Goal: Information Seeking & Learning: Compare options

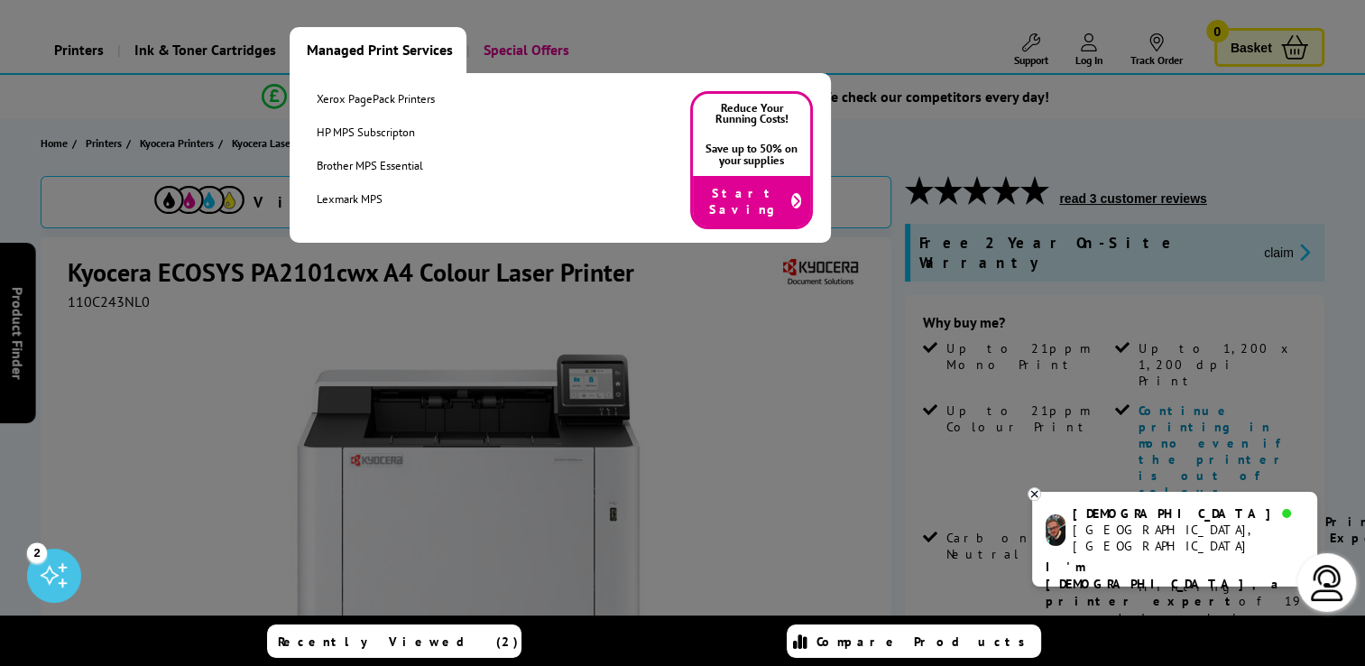
scroll to position [90, 0]
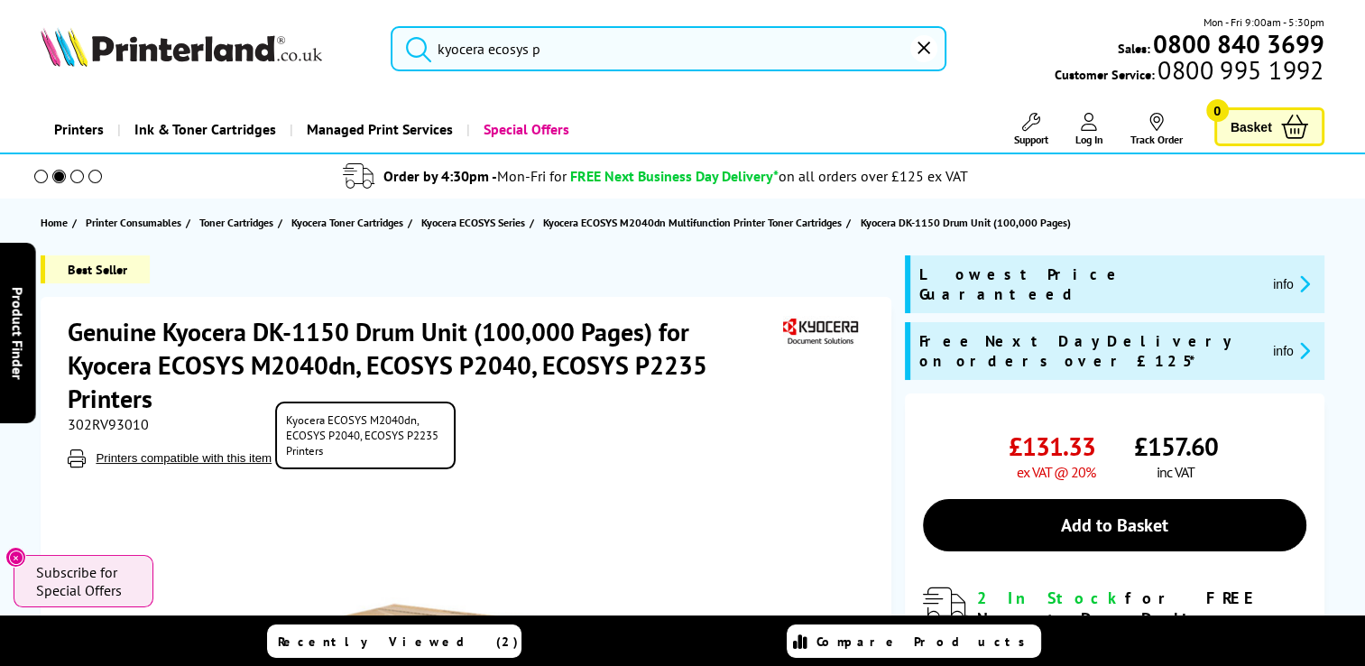
click at [166, 463] on button "Printers compatible with this item" at bounding box center [183, 457] width 187 height 15
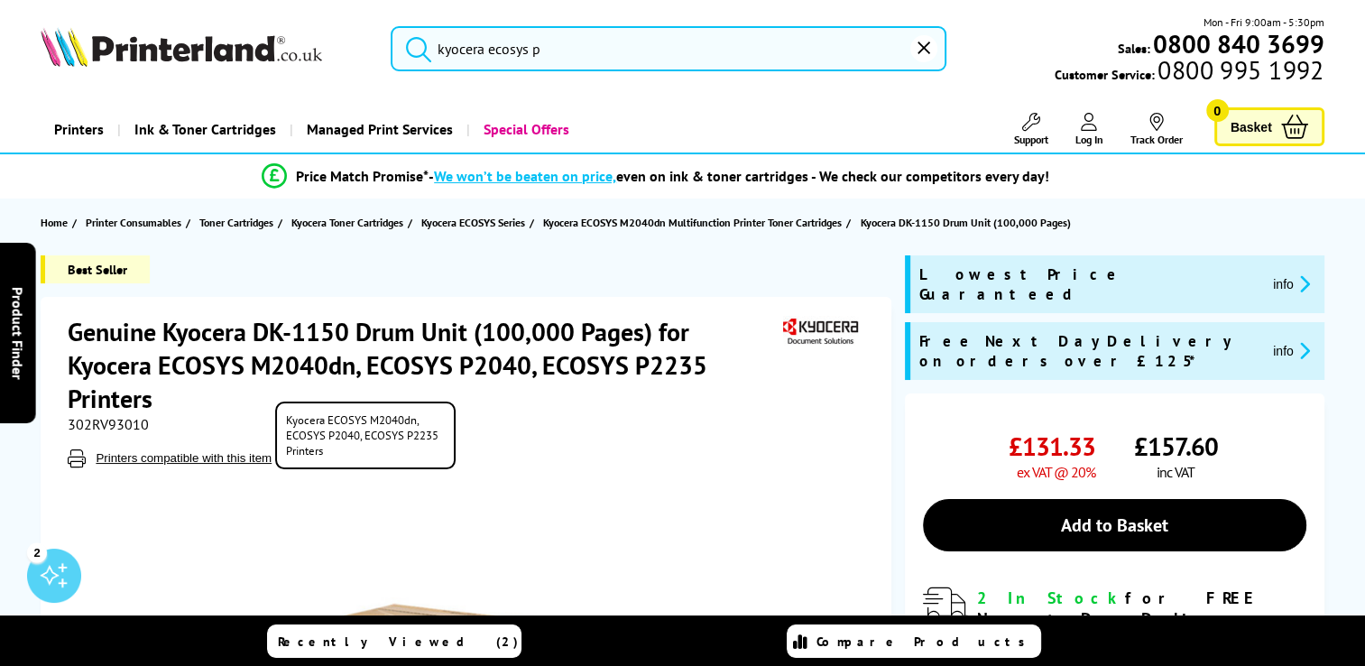
click at [202, 457] on button "Printers compatible with this item" at bounding box center [183, 457] width 187 height 15
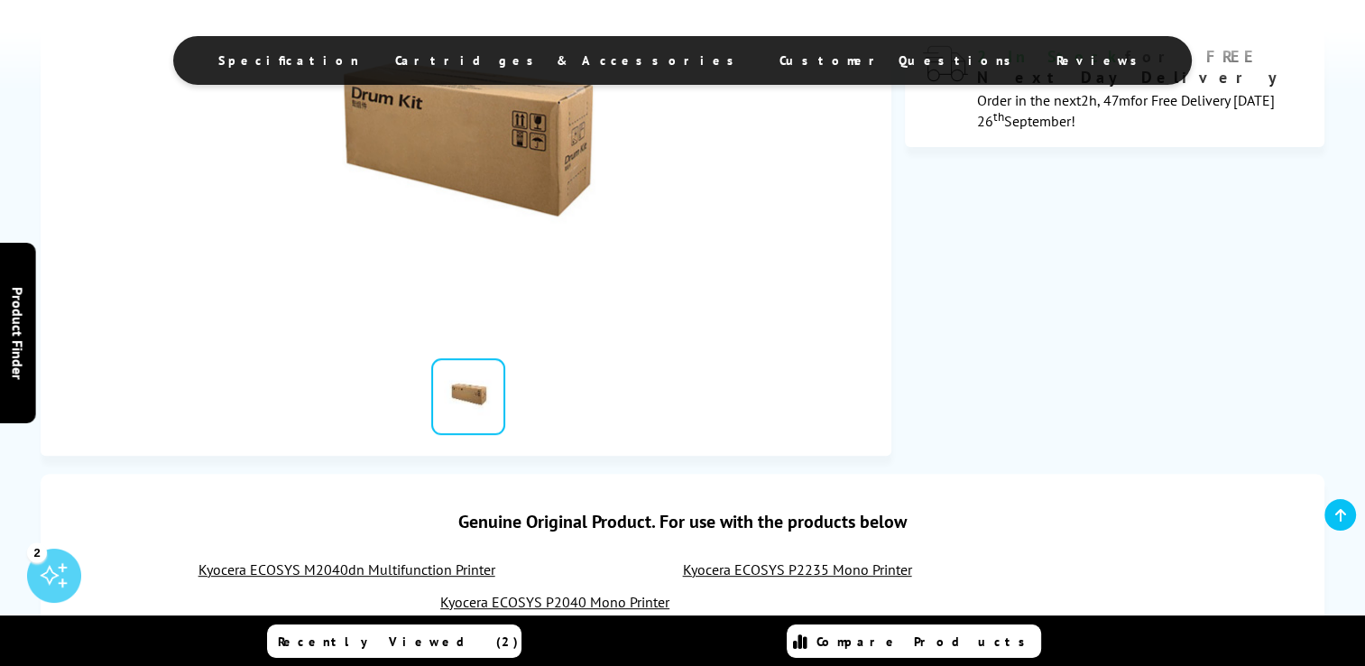
scroll to position [90, 0]
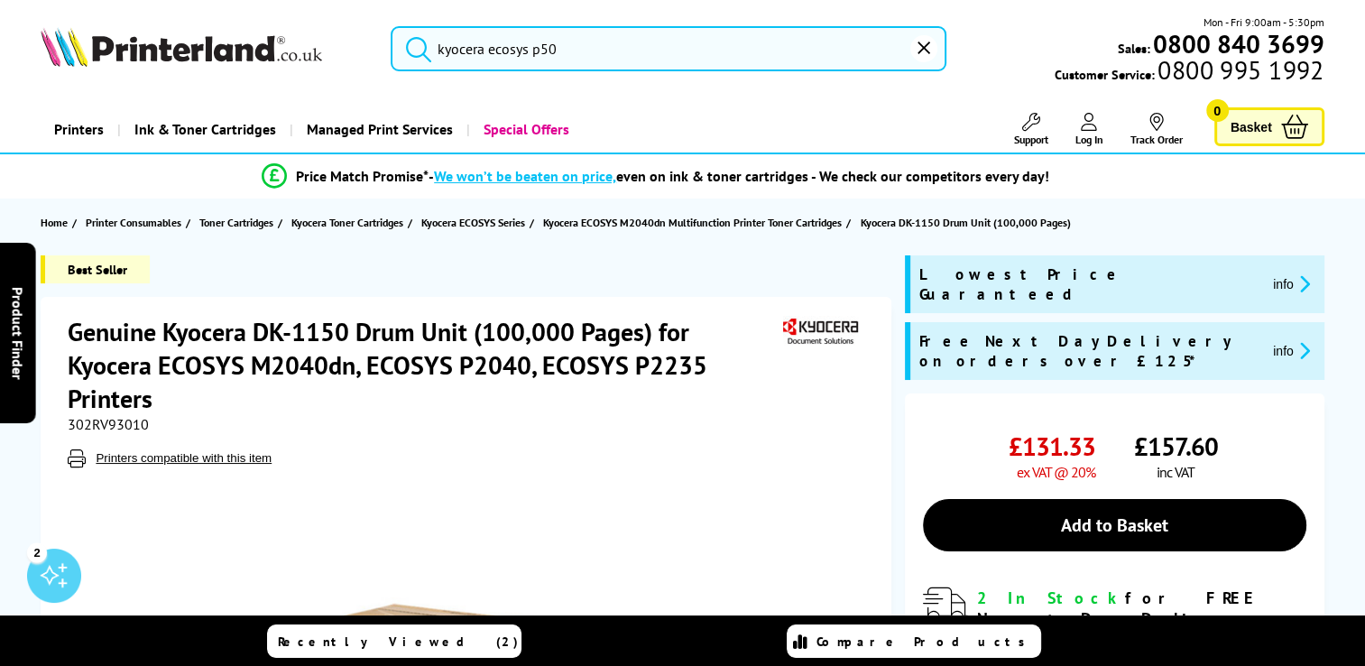
type input "kyocera ecosys p"
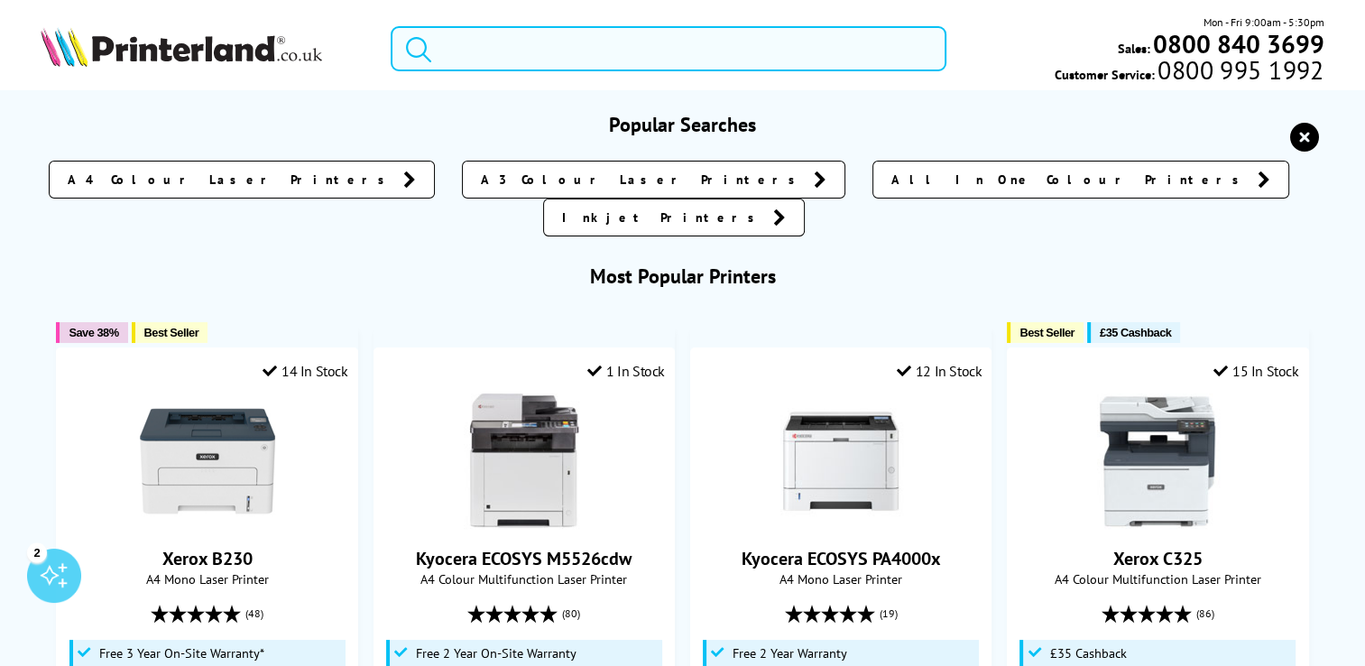
click at [602, 42] on input "search" at bounding box center [669, 48] width 556 height 45
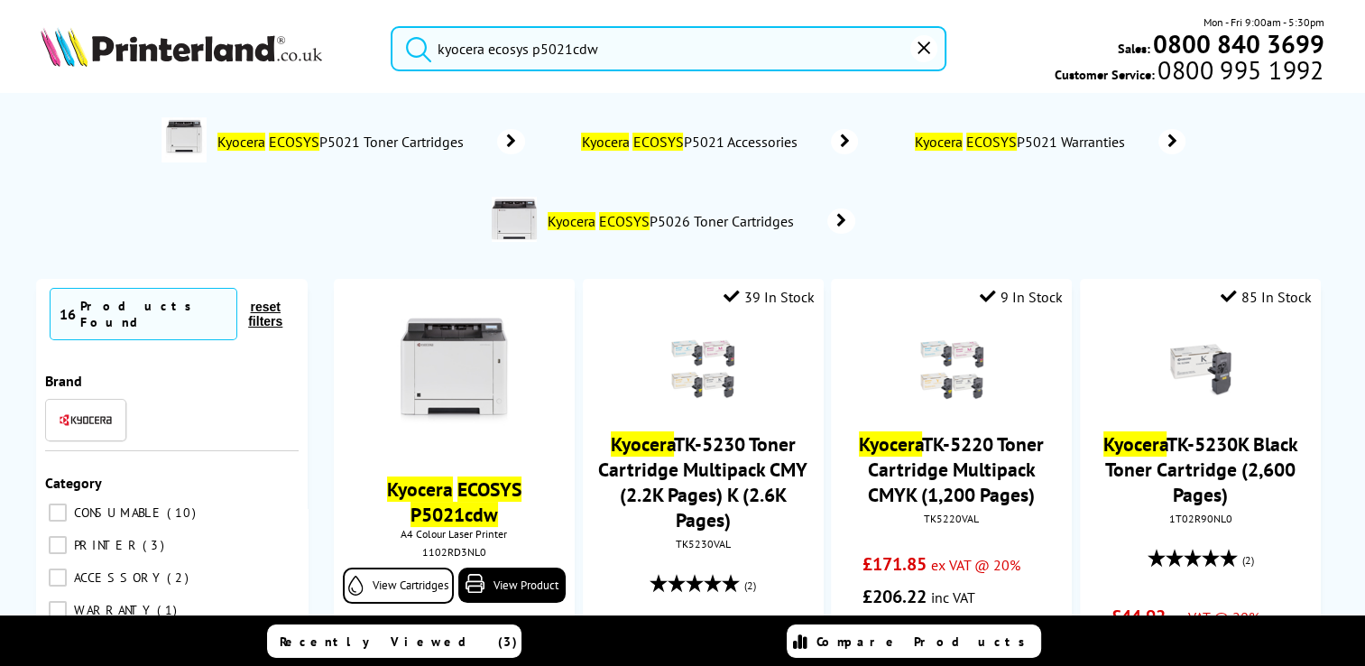
type input "kyocera ecosys p5021cdw"
click at [392, 26] on button "submit" at bounding box center [414, 46] width 45 height 40
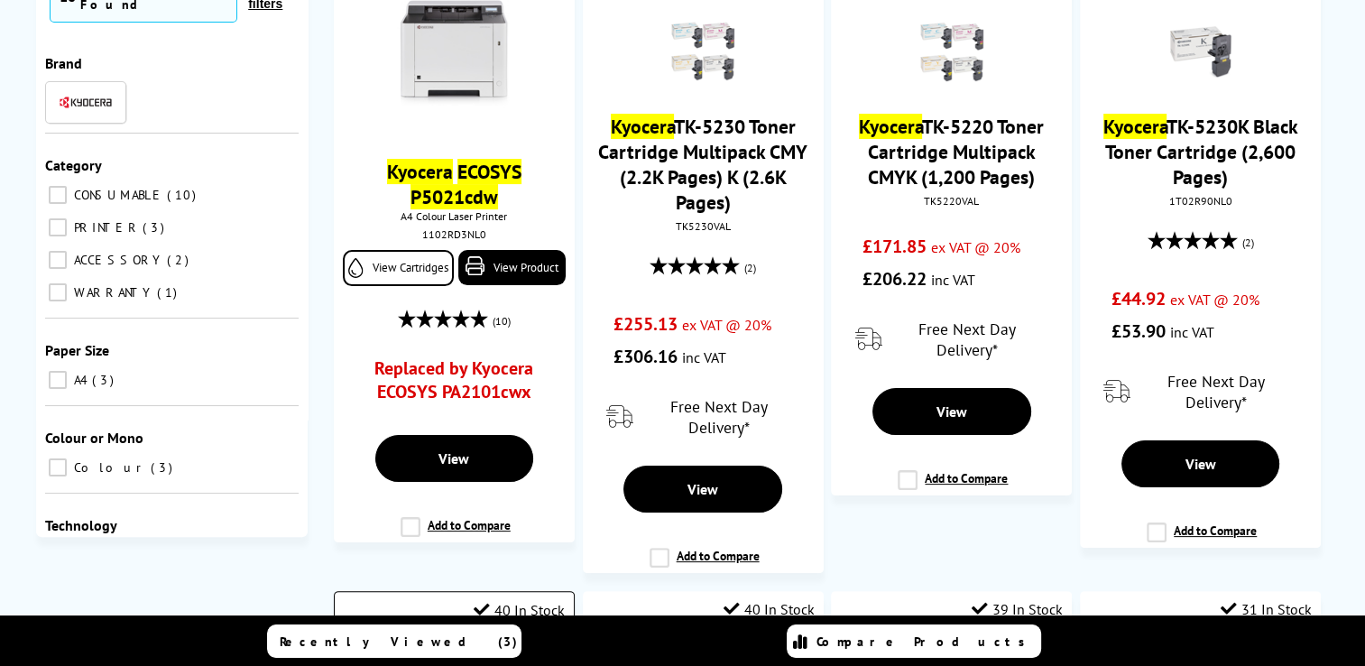
scroll to position [451, 0]
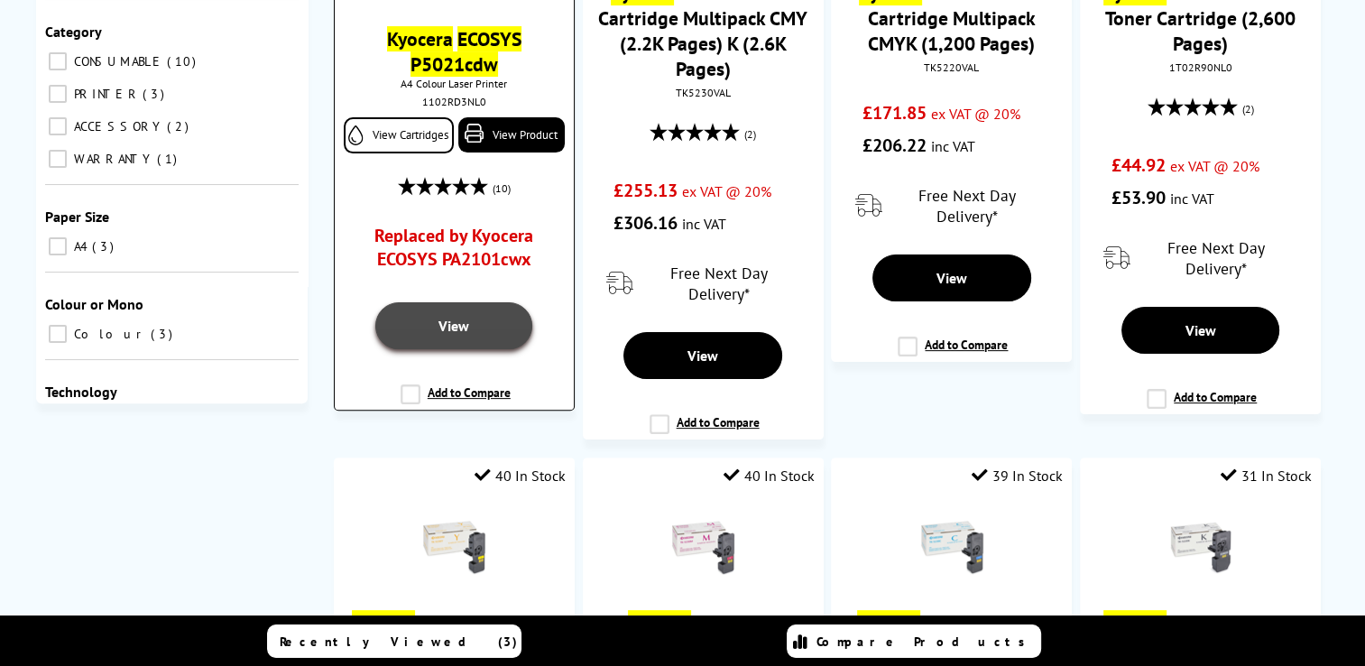
click at [487, 330] on link "View" at bounding box center [453, 325] width 157 height 47
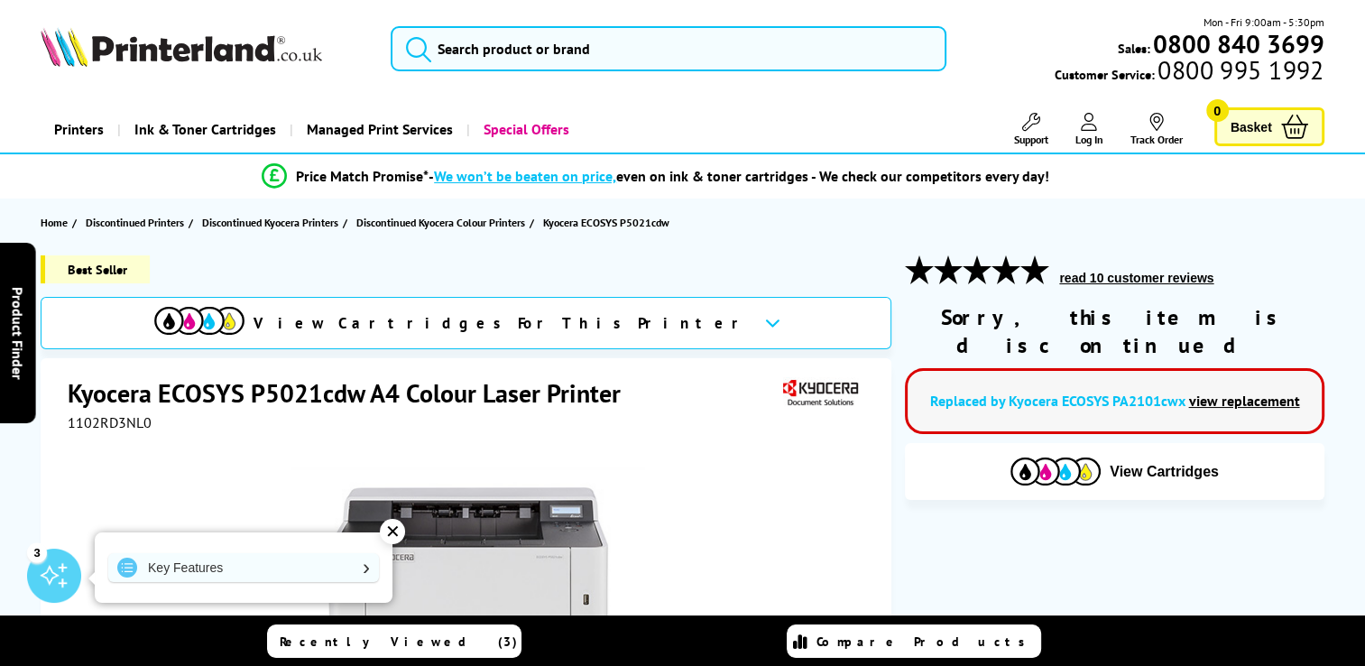
click at [1207, 392] on link "view replacement" at bounding box center [1243, 401] width 111 height 18
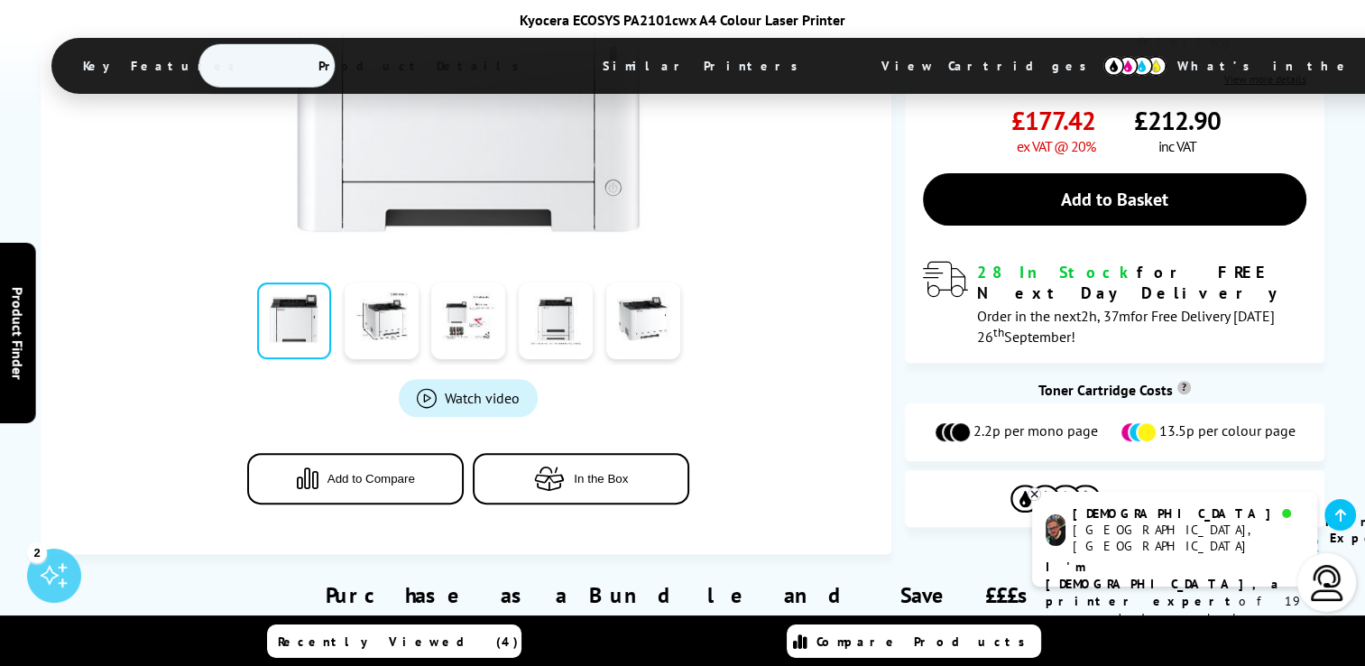
scroll to position [632, 0]
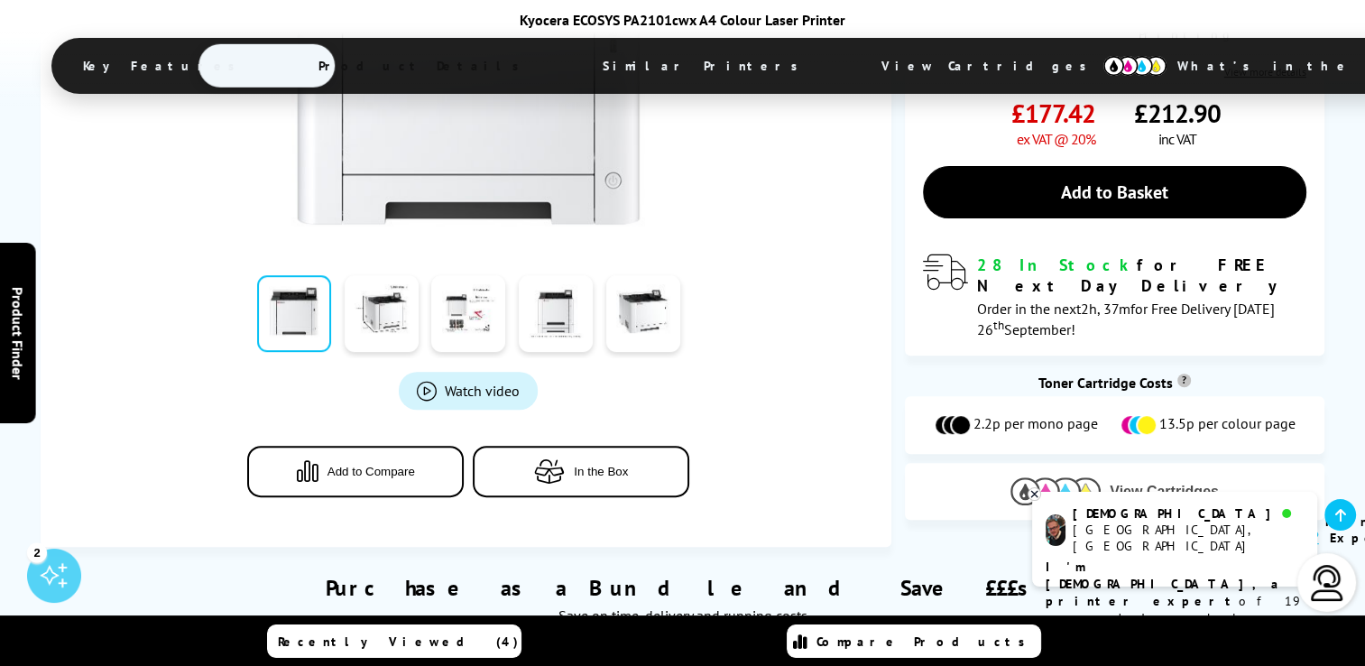
click at [1141, 484] on span "View Cartridges" at bounding box center [1164, 492] width 109 height 16
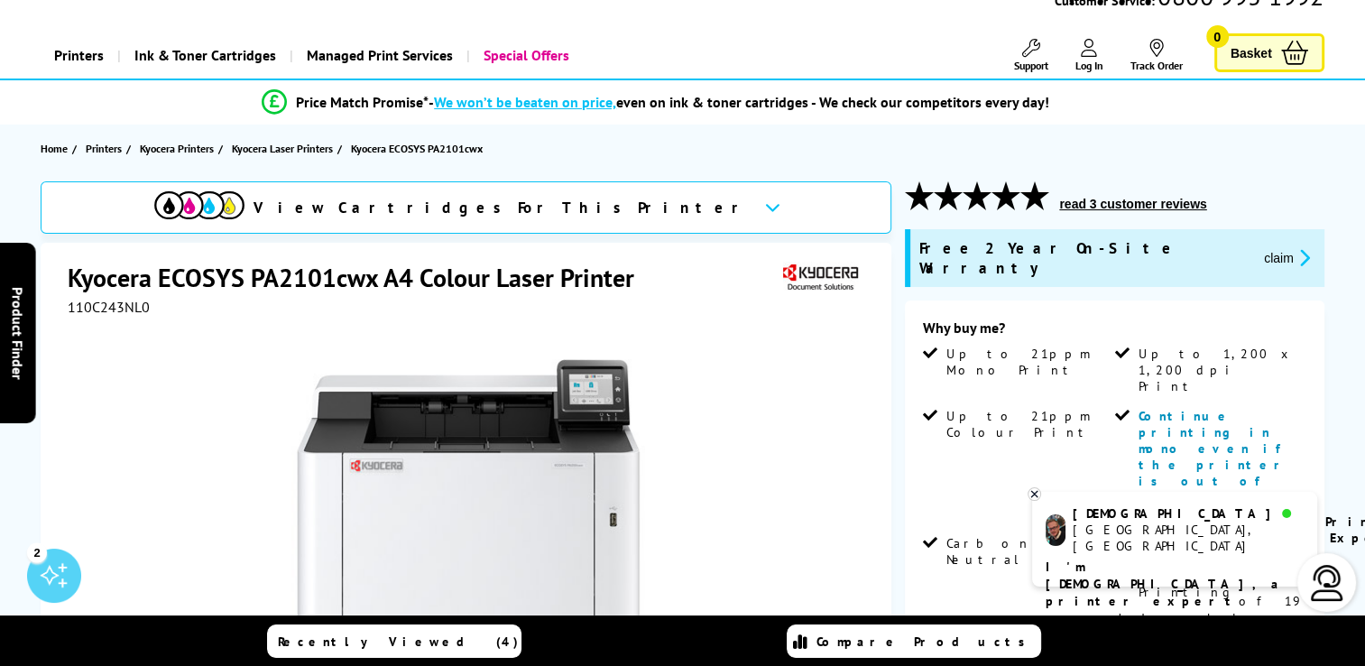
scroll to position [90, 0]
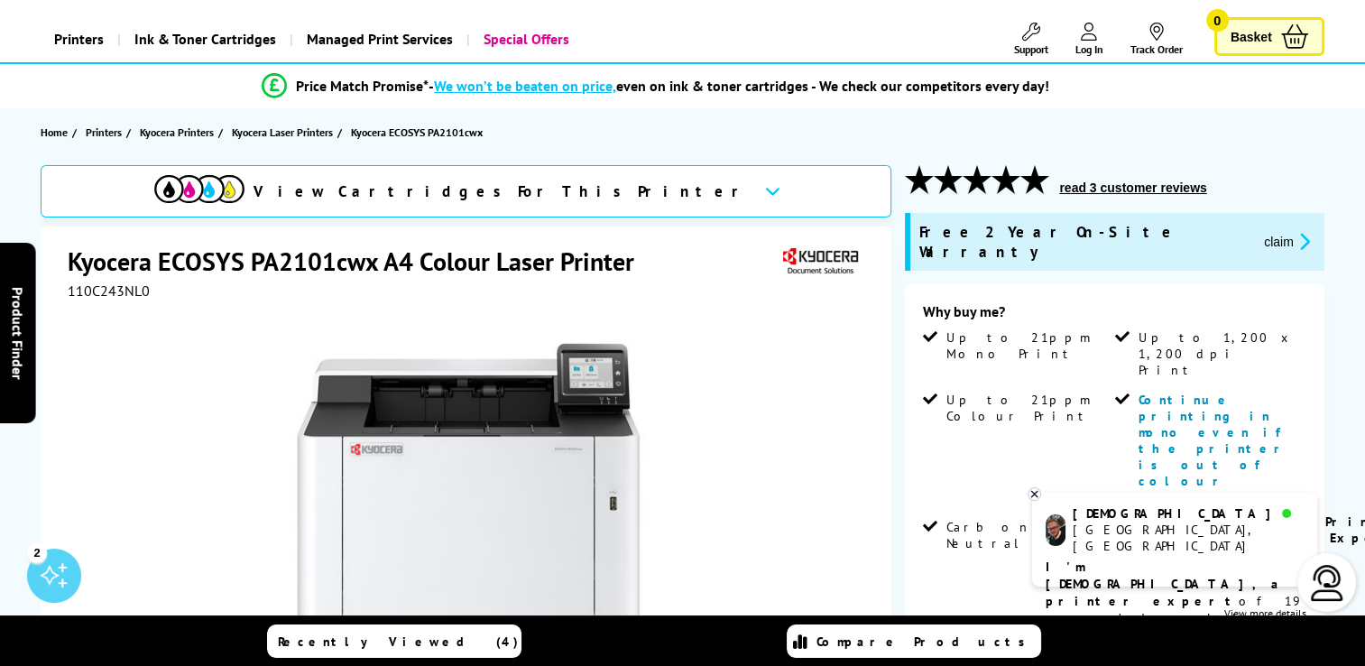
click at [765, 192] on icon at bounding box center [772, 191] width 15 height 10
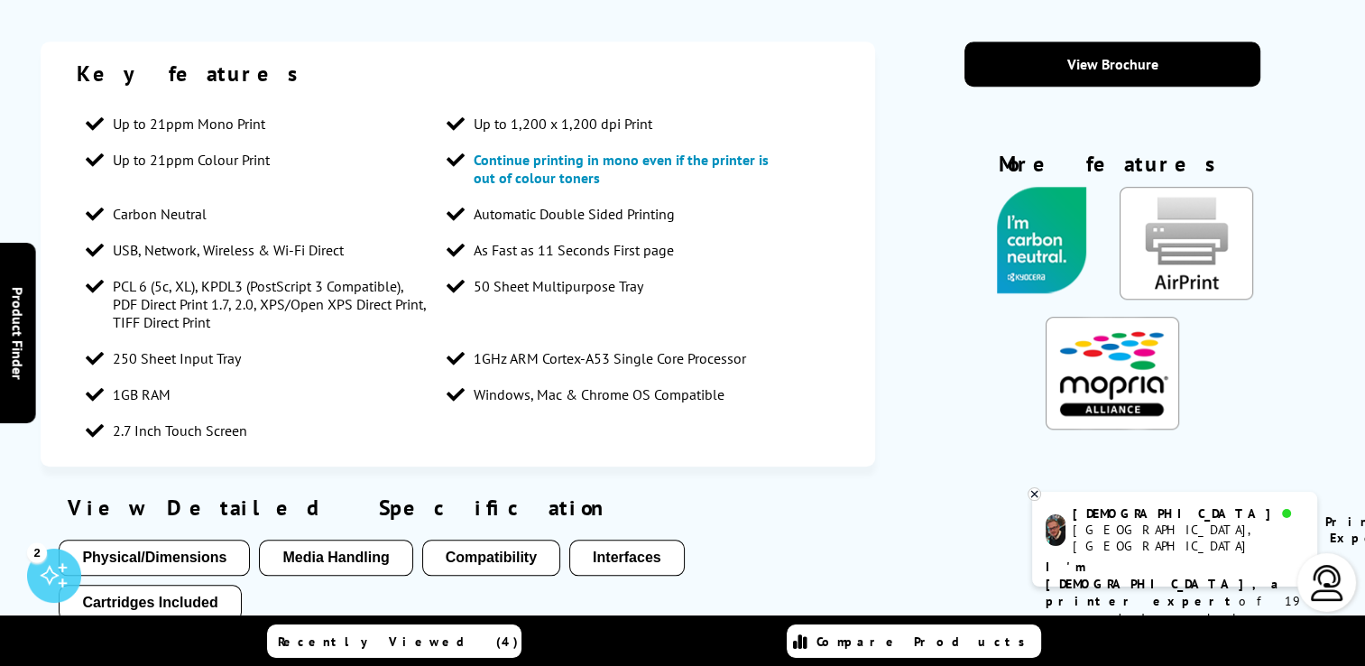
scroll to position [0, 0]
